Goal: Use online tool/utility: Utilize a website feature to perform a specific function

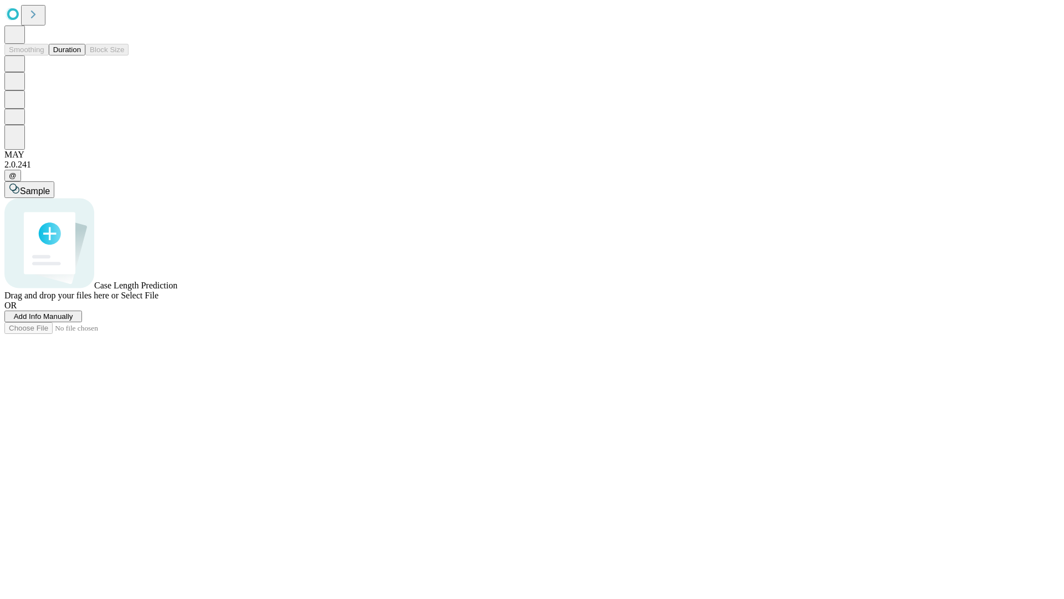
click at [81, 55] on button "Duration" at bounding box center [67, 50] width 37 height 12
click at [50, 186] on span "Sample" at bounding box center [35, 190] width 30 height 9
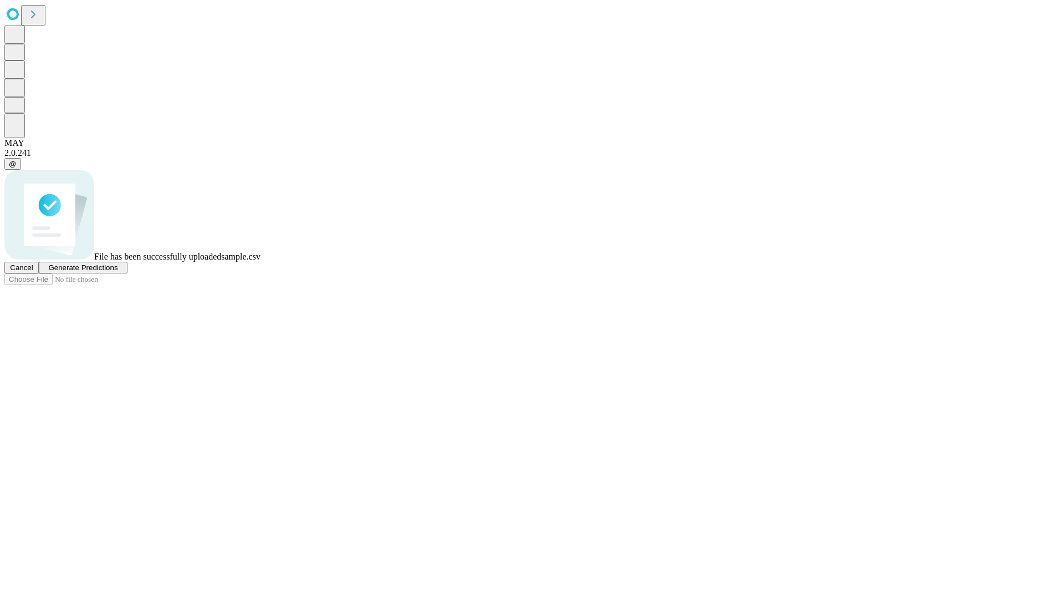
click at [117, 272] on span "Generate Predictions" at bounding box center [82, 267] width 69 height 8
